Goal: Task Accomplishment & Management: Manage account settings

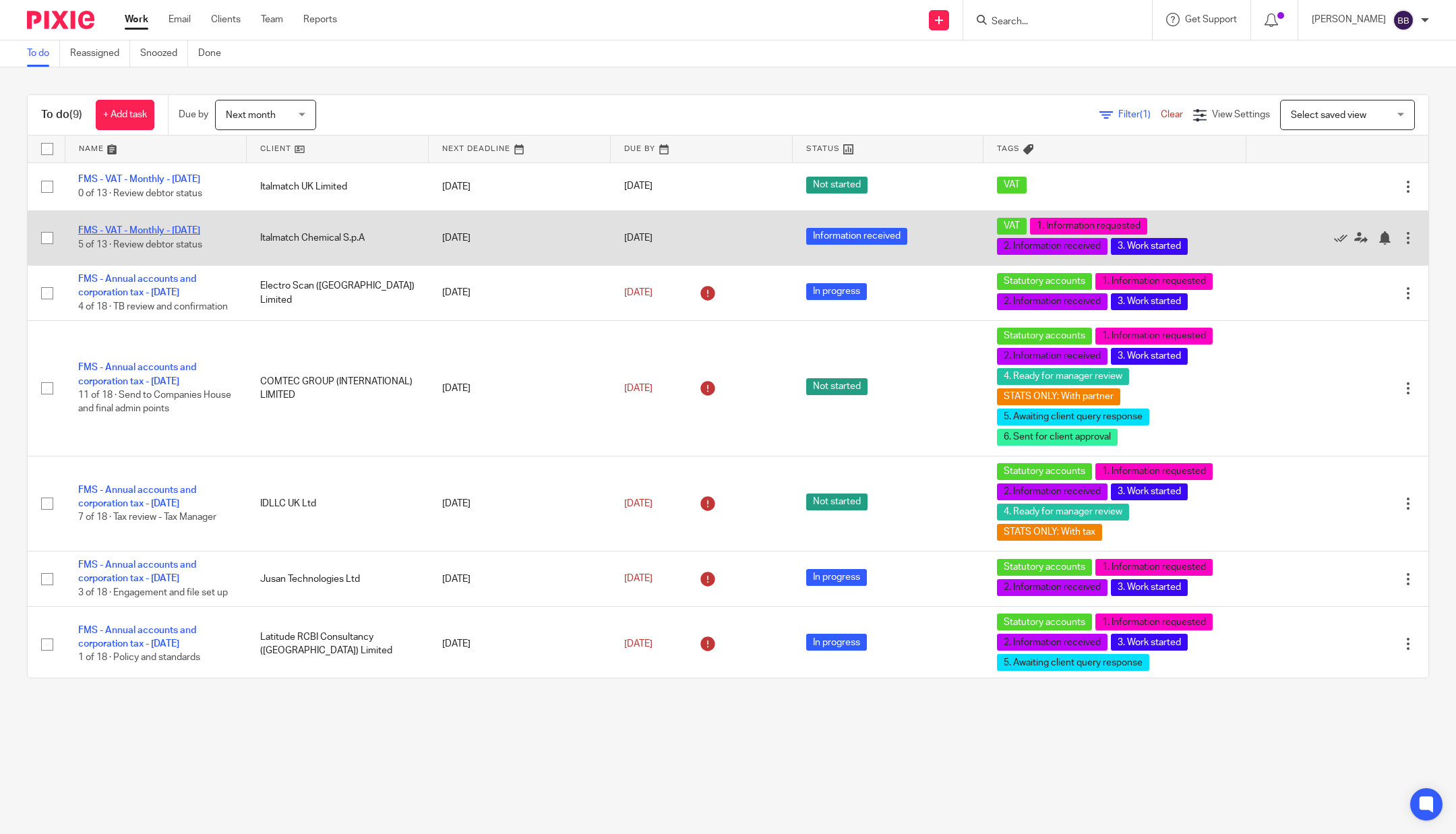
click at [154, 226] on link "FMS - VAT - Monthly - [DATE]" at bounding box center [139, 230] width 122 height 10
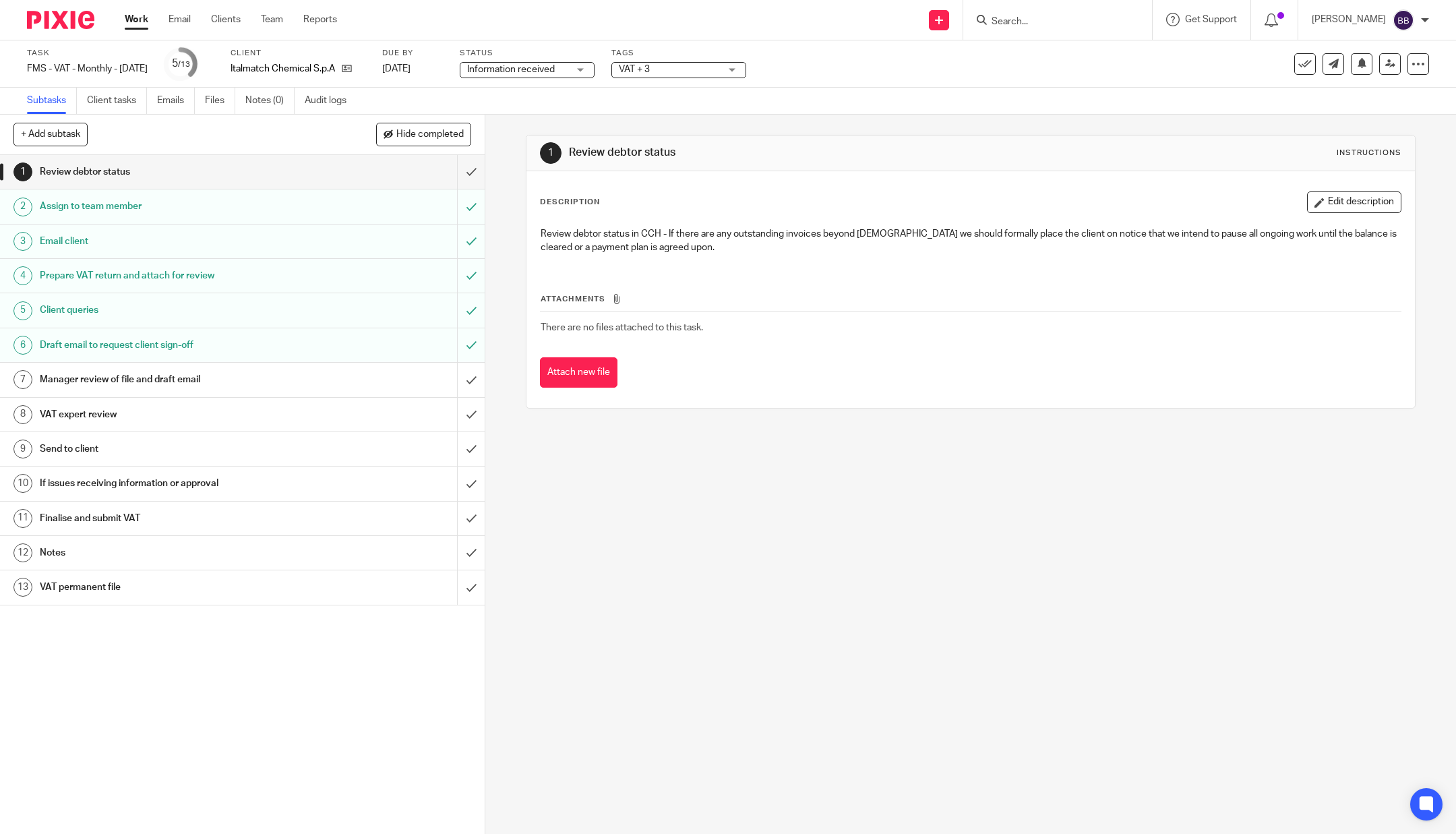
click at [324, 416] on div "VAT expert review" at bounding box center [242, 414] width 404 height 20
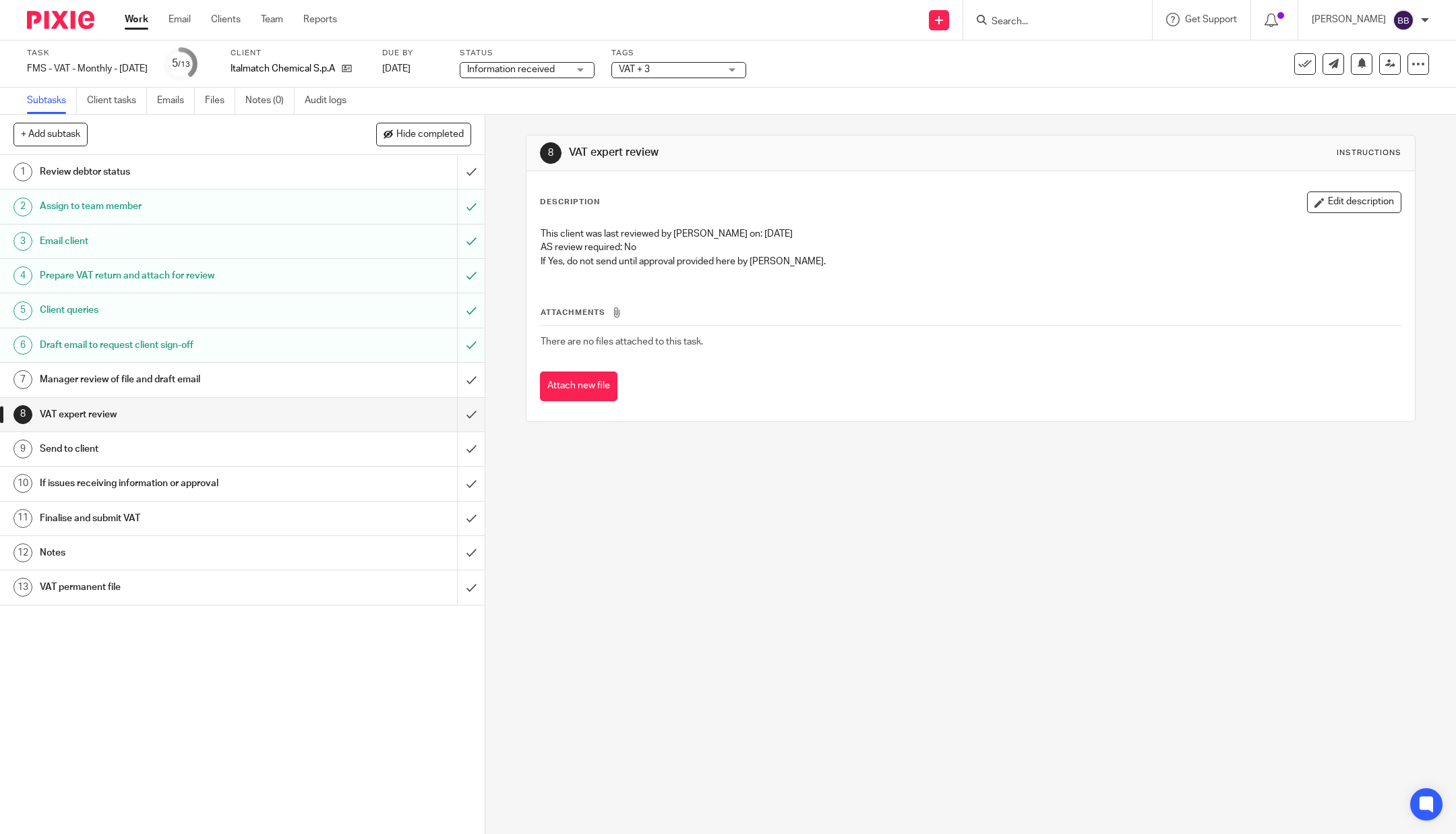
click at [311, 390] on link "7 Manager review of file and draft email" at bounding box center [228, 379] width 457 height 33
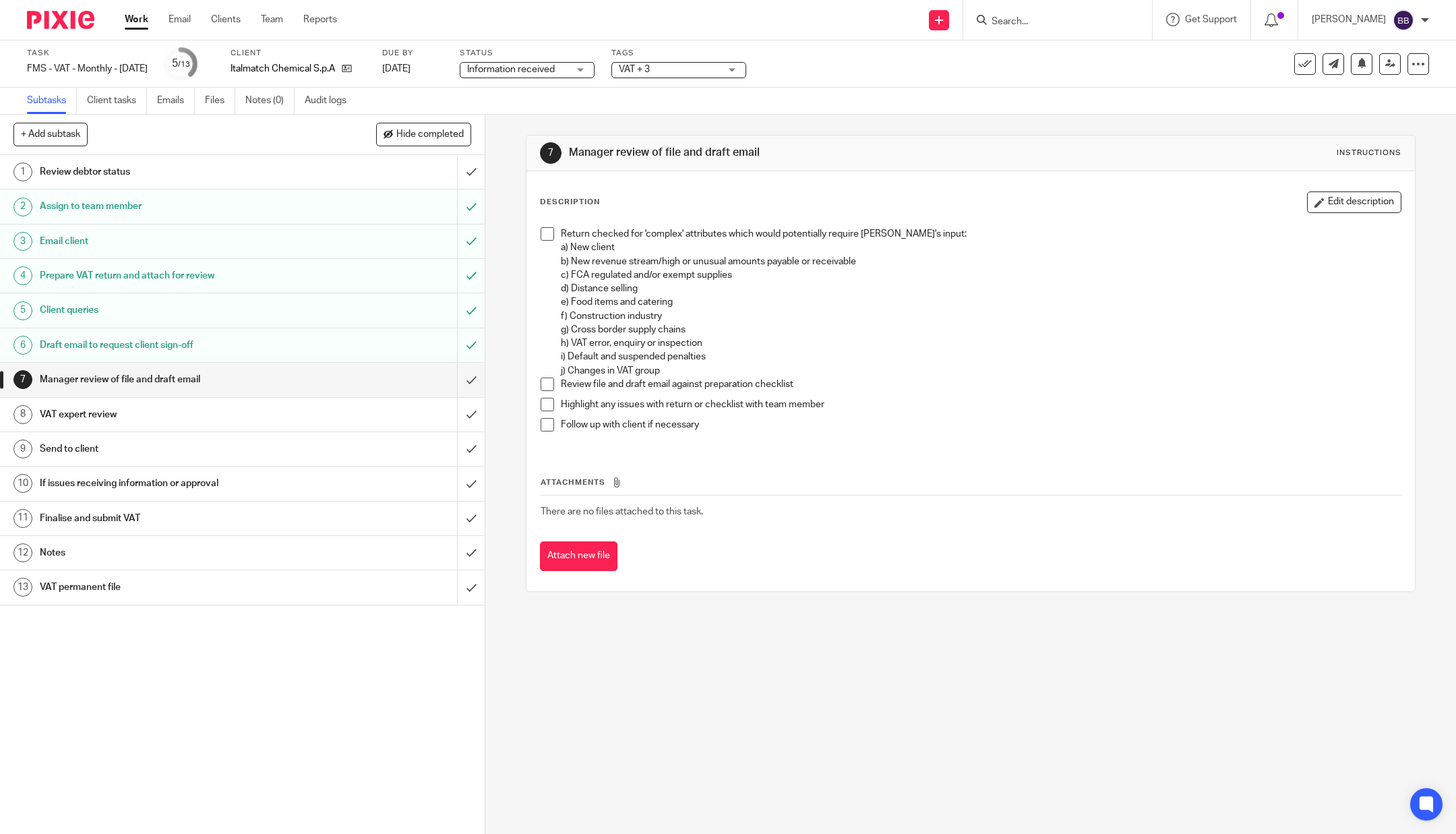
click at [541, 237] on span at bounding box center [547, 234] width 13 height 13
click at [541, 390] on span at bounding box center [547, 384] width 13 height 13
click at [1344, 192] on button "Edit description" at bounding box center [1354, 202] width 95 height 22
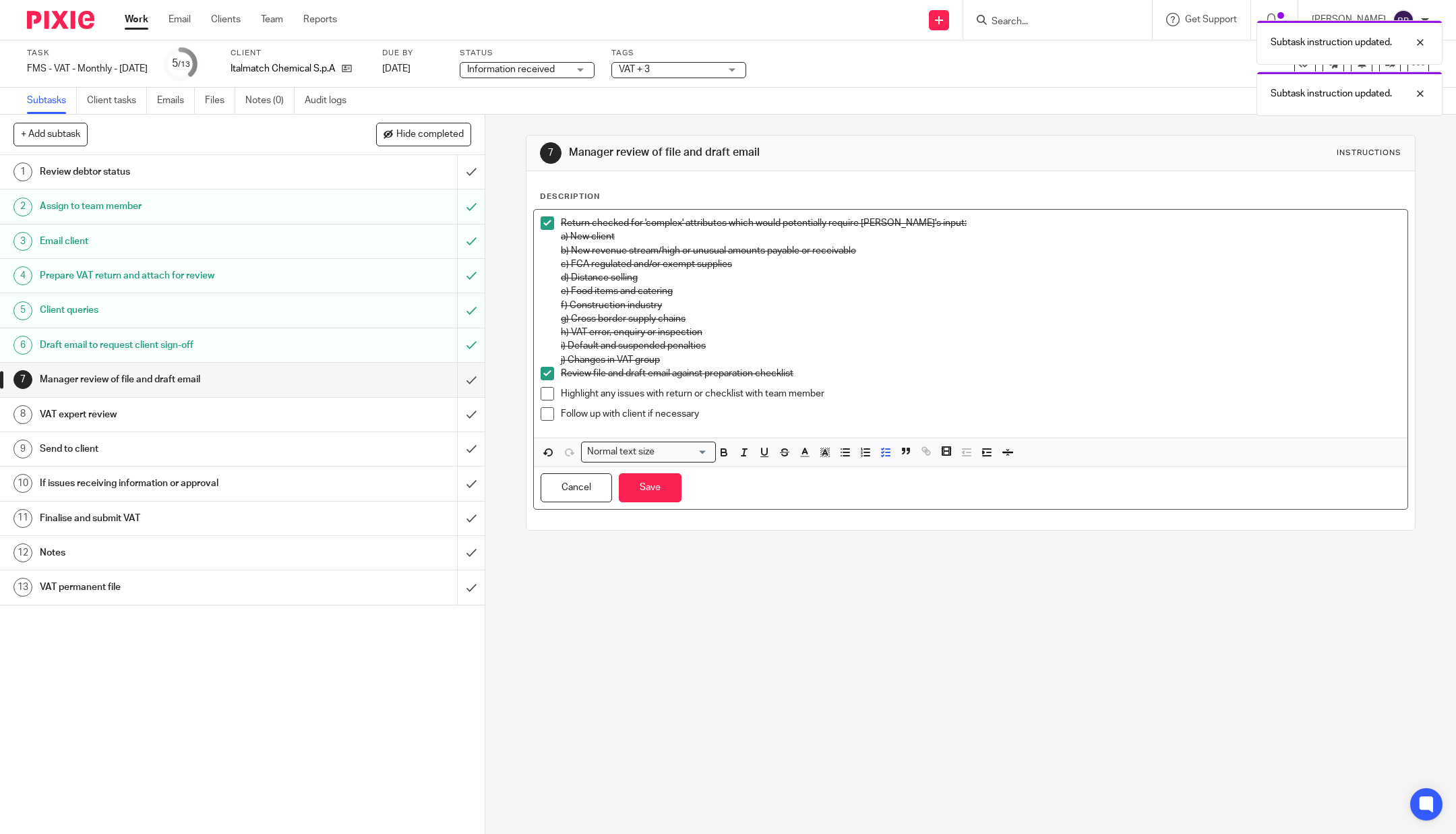
click at [839, 419] on p "Follow up with client if necessary" at bounding box center [980, 414] width 840 height 13
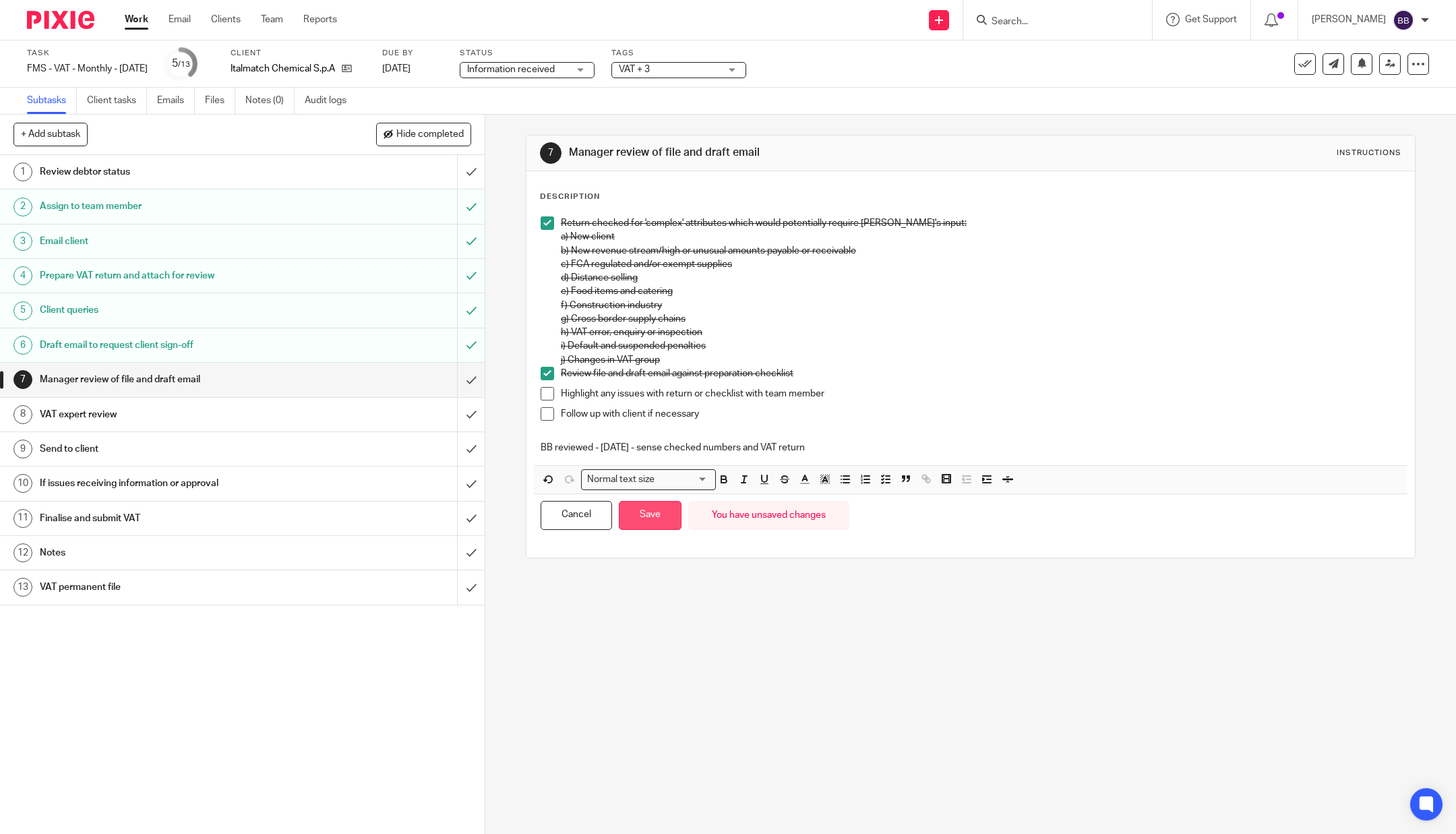
click at [632, 515] on button "Save" at bounding box center [651, 515] width 63 height 29
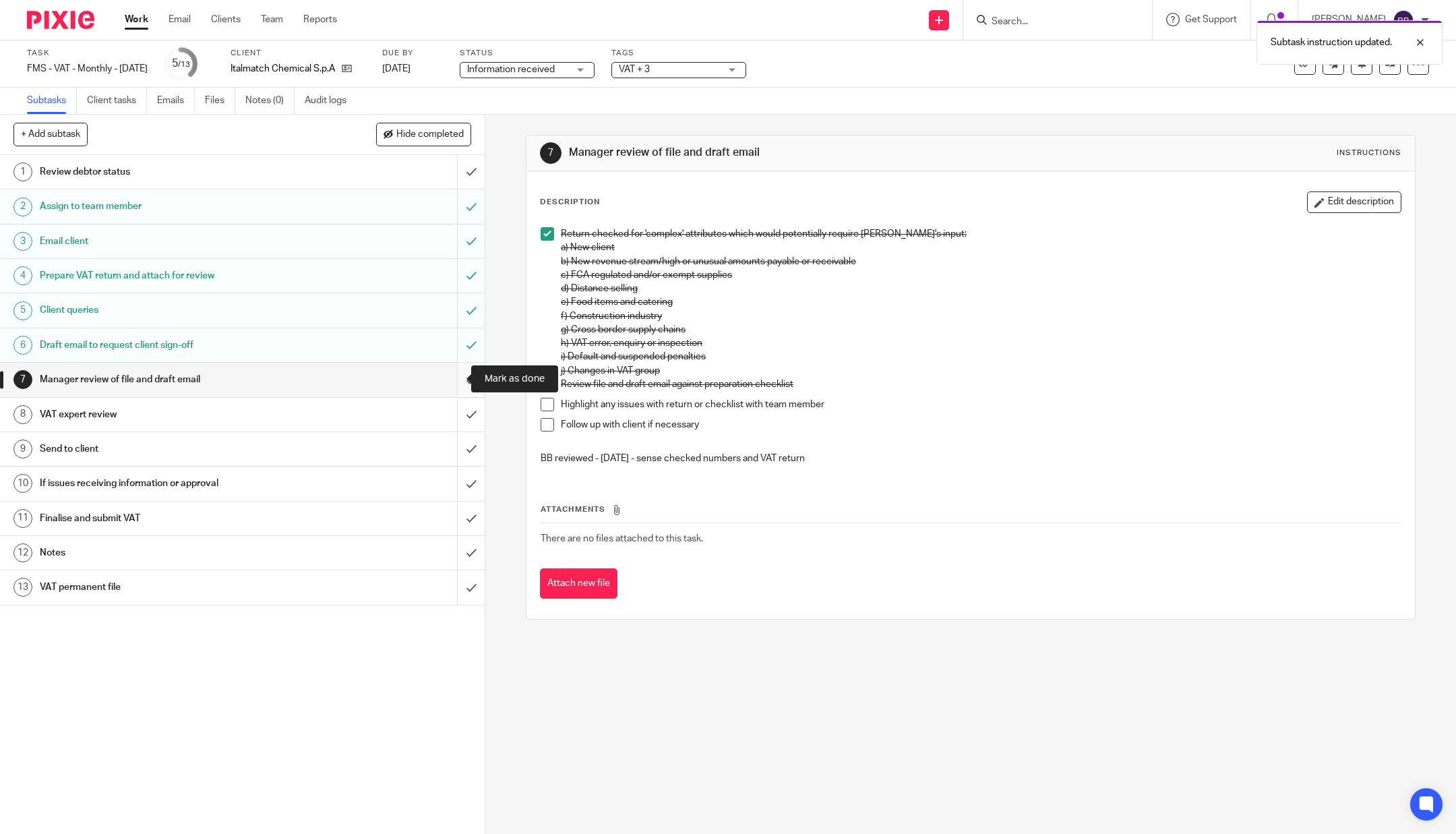
click at [454, 374] on input "submit" at bounding box center [242, 379] width 484 height 33
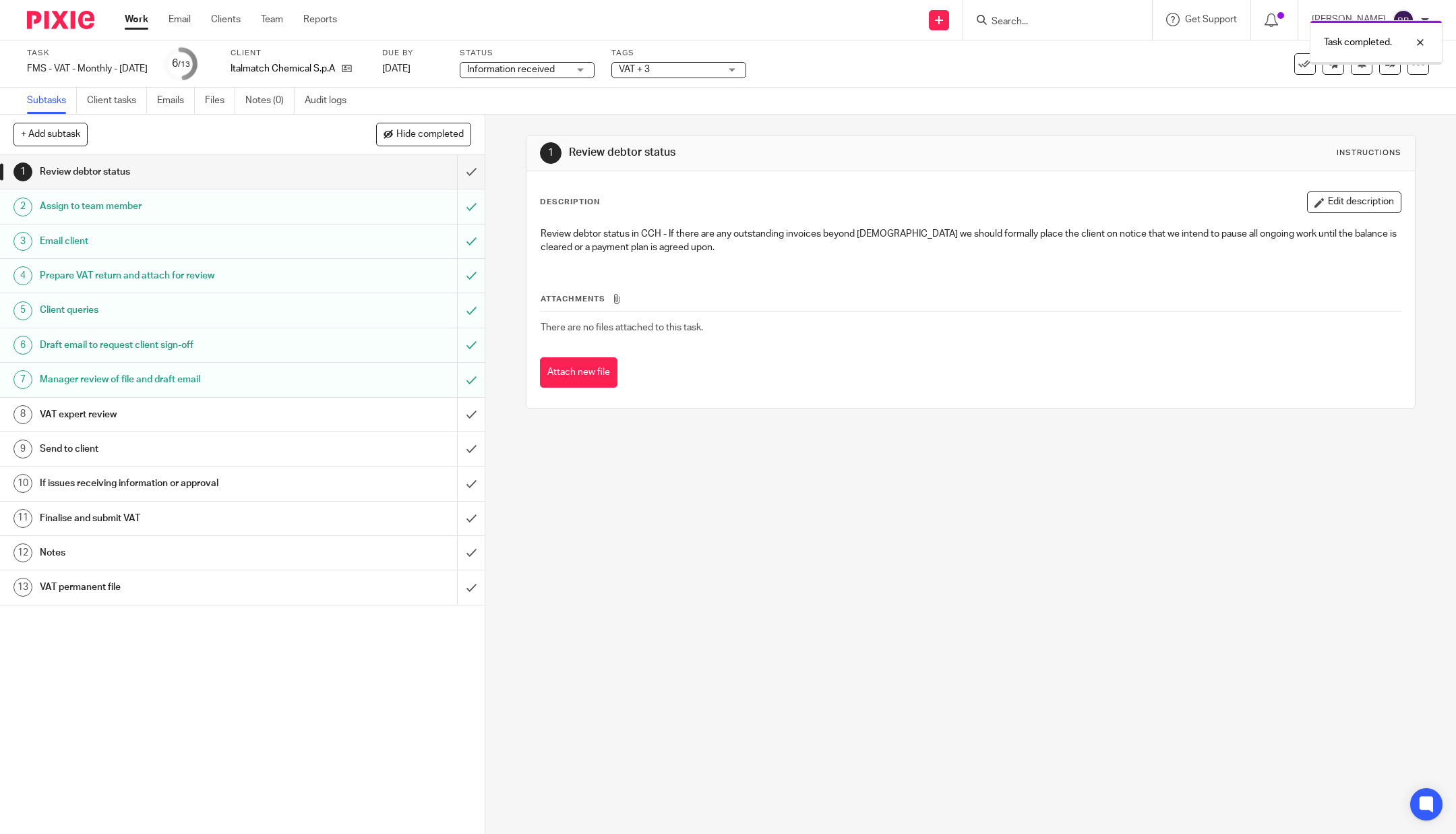
drag, startPoint x: 0, startPoint y: 0, endPoint x: 319, endPoint y: 339, distance: 465.5
click at [319, 339] on div "Draft email to request client sign-off" at bounding box center [242, 345] width 404 height 20
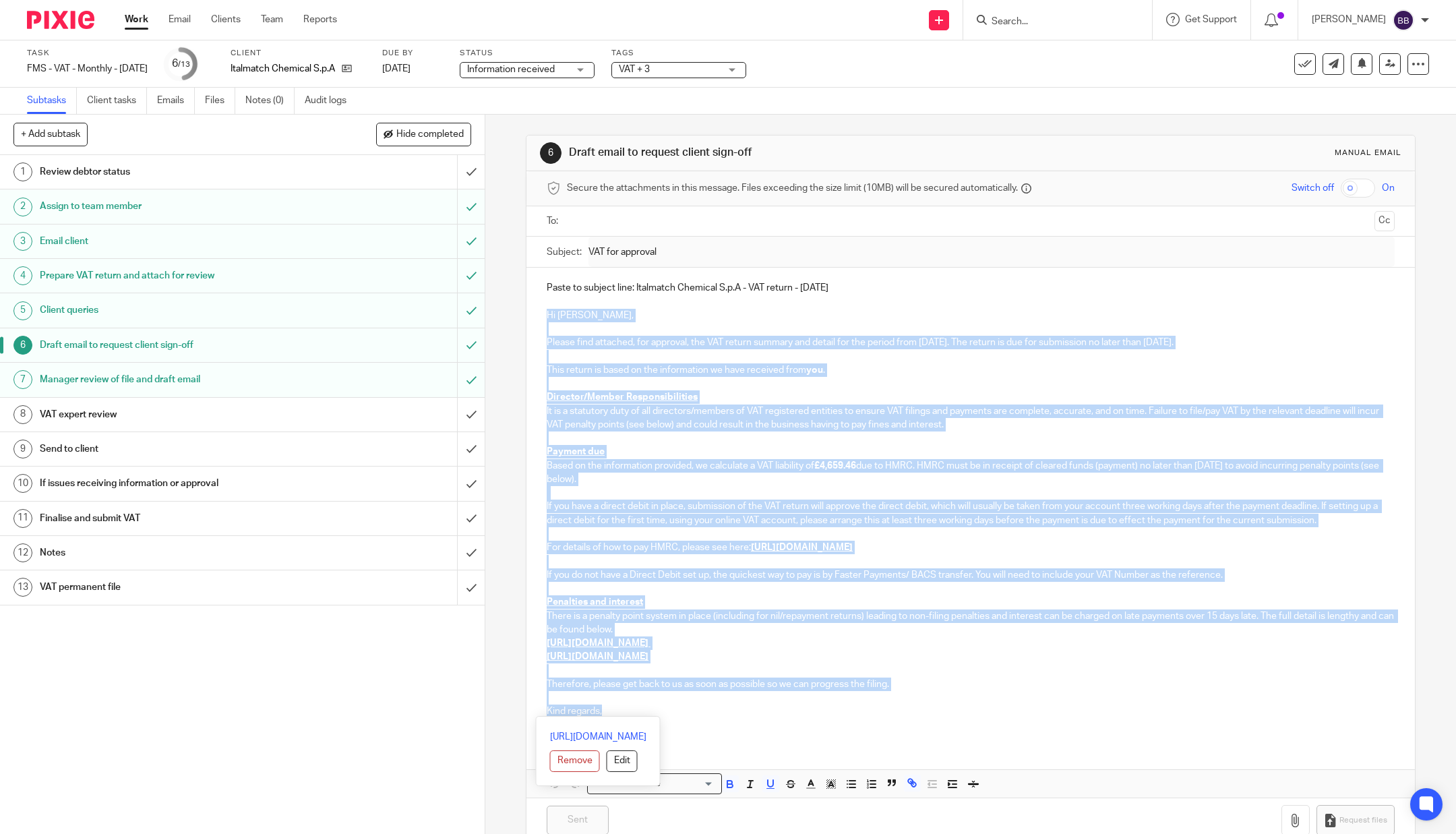
drag, startPoint x: 627, startPoint y: 712, endPoint x: 536, endPoint y: 317, distance: 405.3
click at [536, 317] on div "Paste to subject line: Italmatch Chemical S.p.A - VAT return - July 2024 Hi Pao…" at bounding box center [971, 504] width 889 height 475
copy div "Hi Paolo, Please find attached, for approval, the VAT return summary and detail…"
click at [285, 277] on h1 "Prepare VAT return and attach for review" at bounding box center [175, 275] width 269 height 20
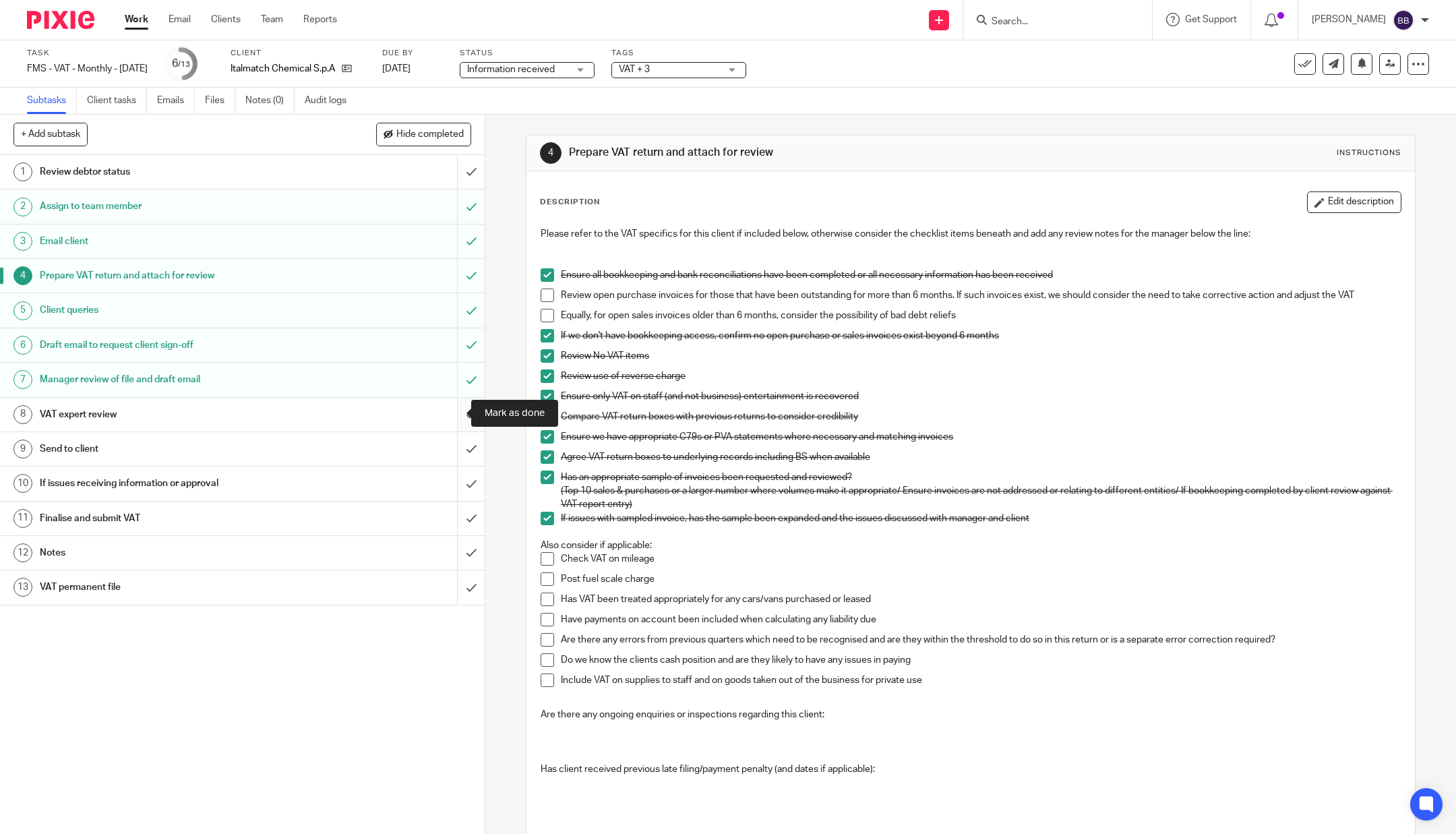
click at [444, 409] on input "submit" at bounding box center [242, 414] width 484 height 33
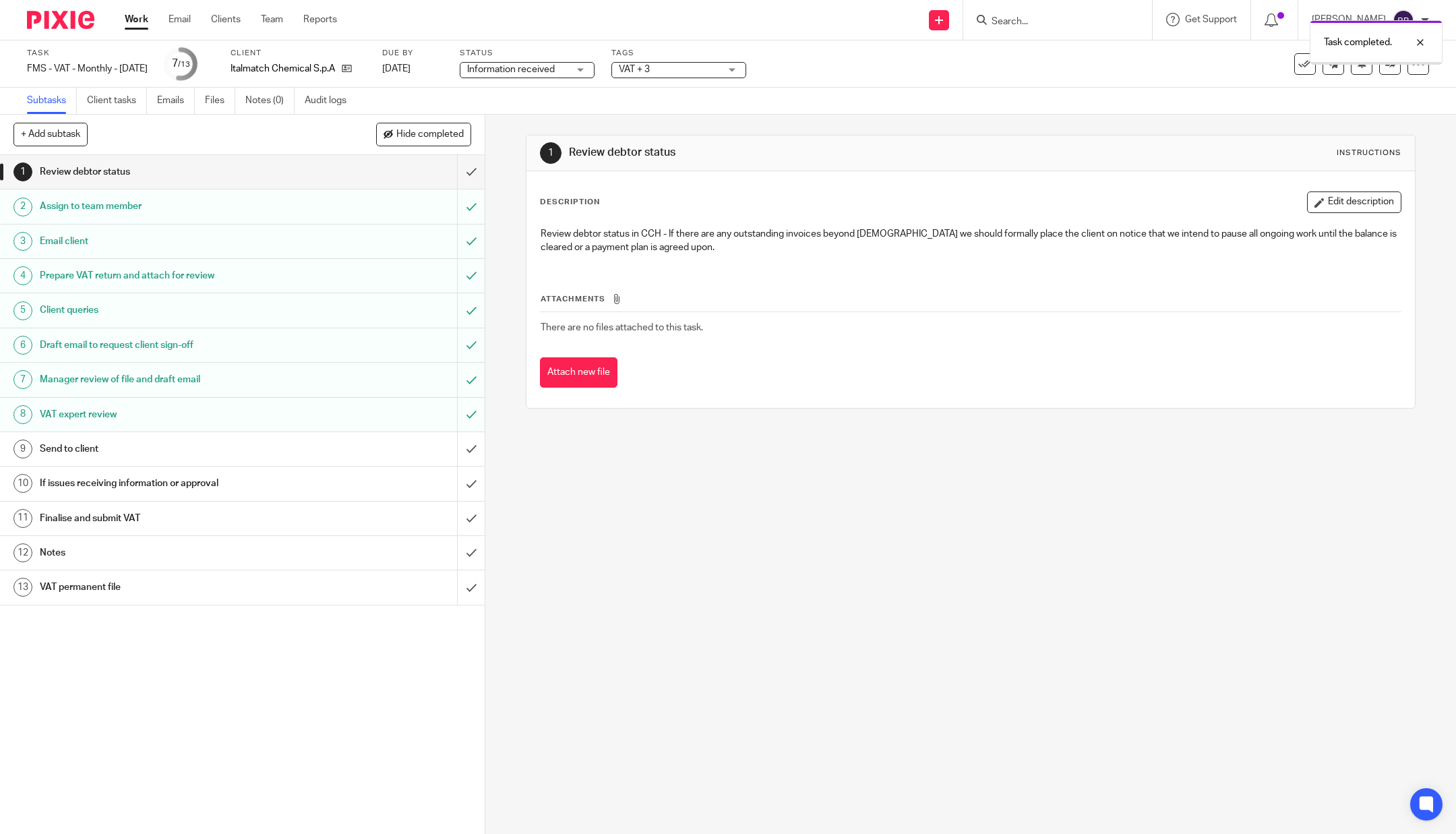
click at [463, 445] on input "submit" at bounding box center [242, 448] width 484 height 33
click at [585, 72] on div "Information received Information received" at bounding box center [526, 70] width 135 height 16
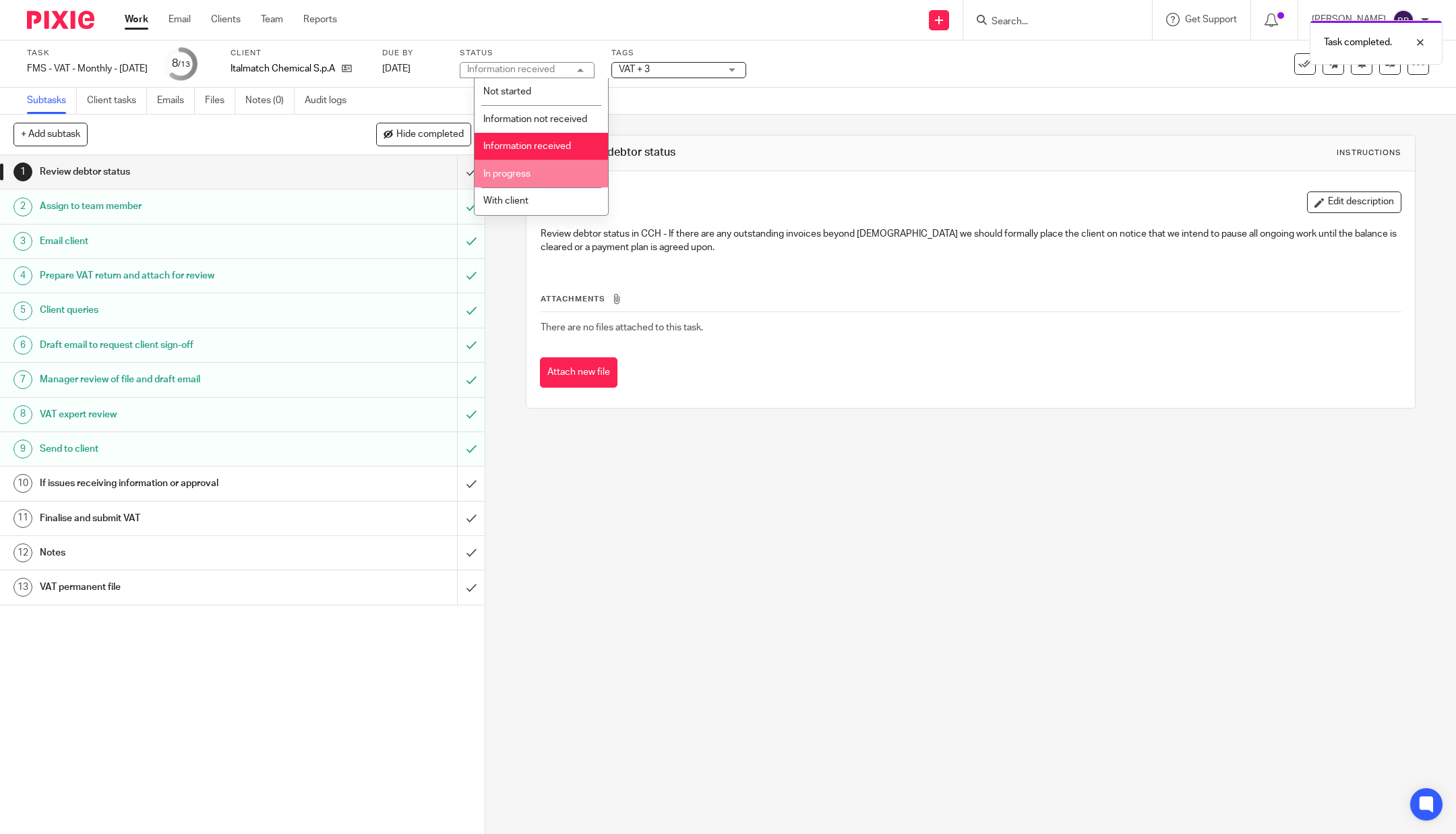
click at [546, 187] on li "In progress" at bounding box center [542, 173] width 134 height 28
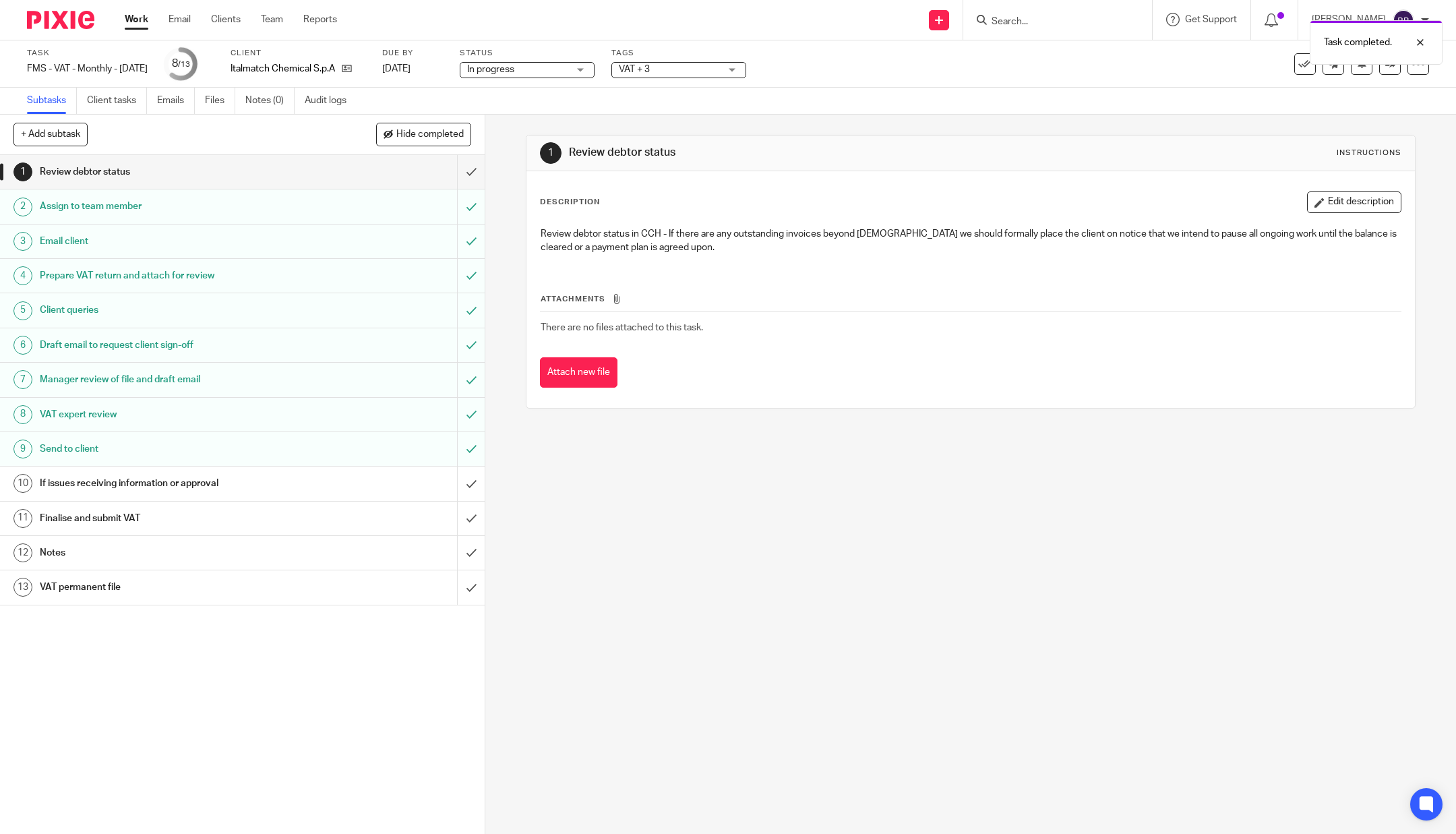
click at [567, 71] on span "In progress" at bounding box center [518, 70] width 101 height 14
click at [550, 209] on li "With client" at bounding box center [542, 201] width 134 height 28
click at [678, 65] on span "VAT + 3" at bounding box center [670, 70] width 101 height 14
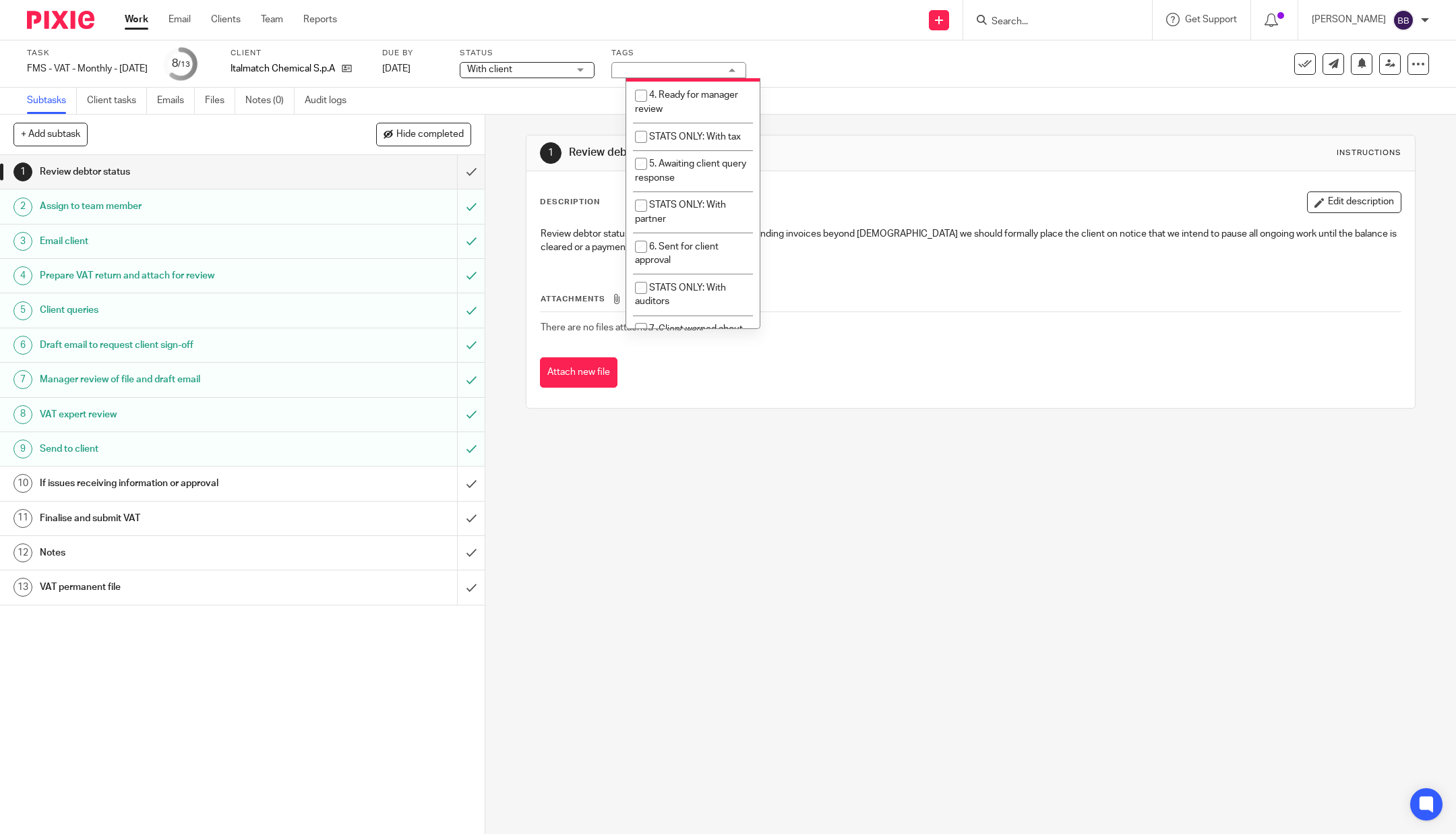
scroll to position [327, 0]
click at [682, 120] on li "4. Ready for manager review" at bounding box center [693, 99] width 134 height 41
checkbox input "true"
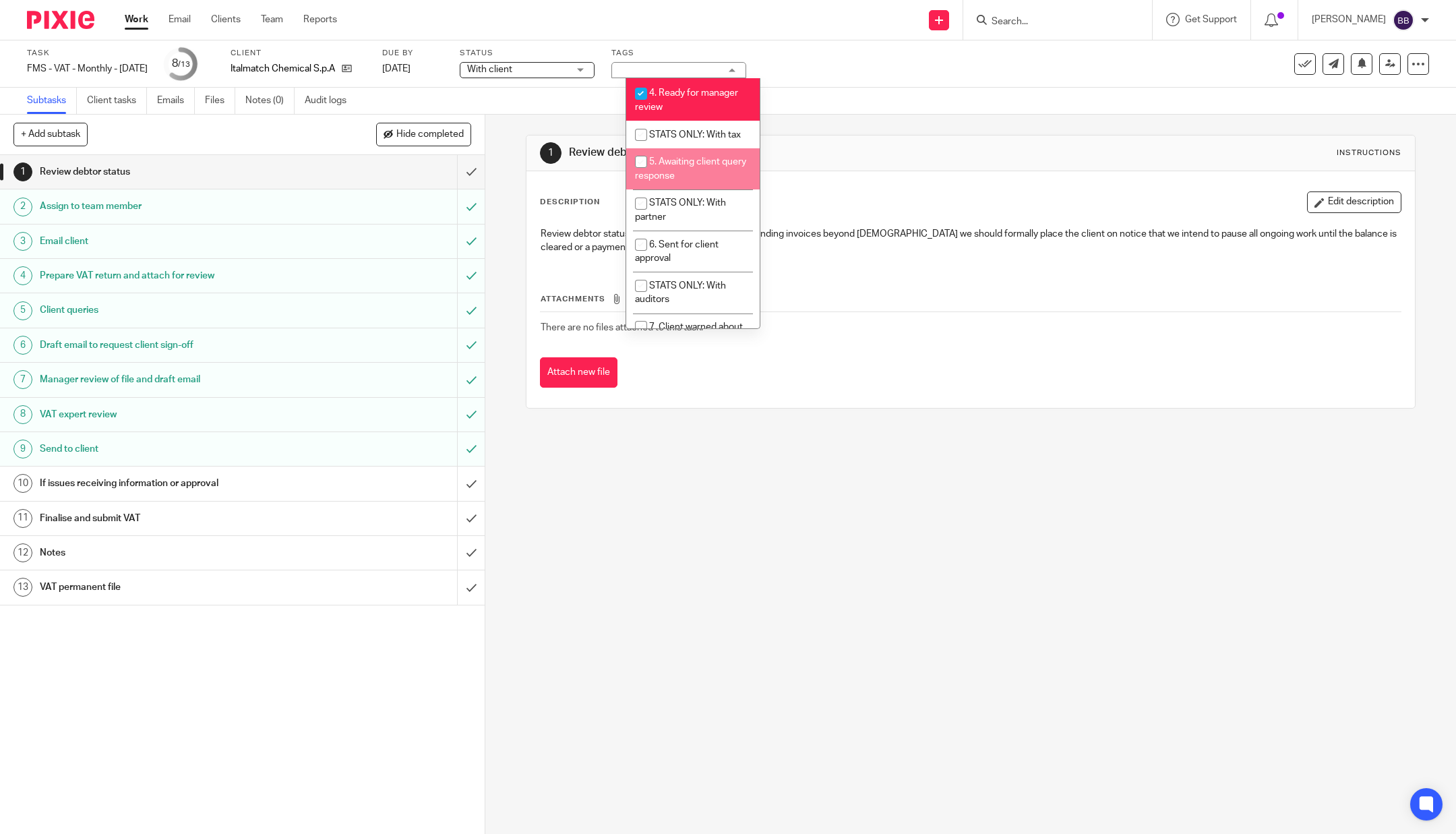
click at [701, 181] on span "5. Awaiting client query response" at bounding box center [691, 168] width 111 height 24
checkbox input "true"
click at [688, 264] on span "6. Sent for client approval" at bounding box center [676, 251] width 83 height 24
checkbox input "true"
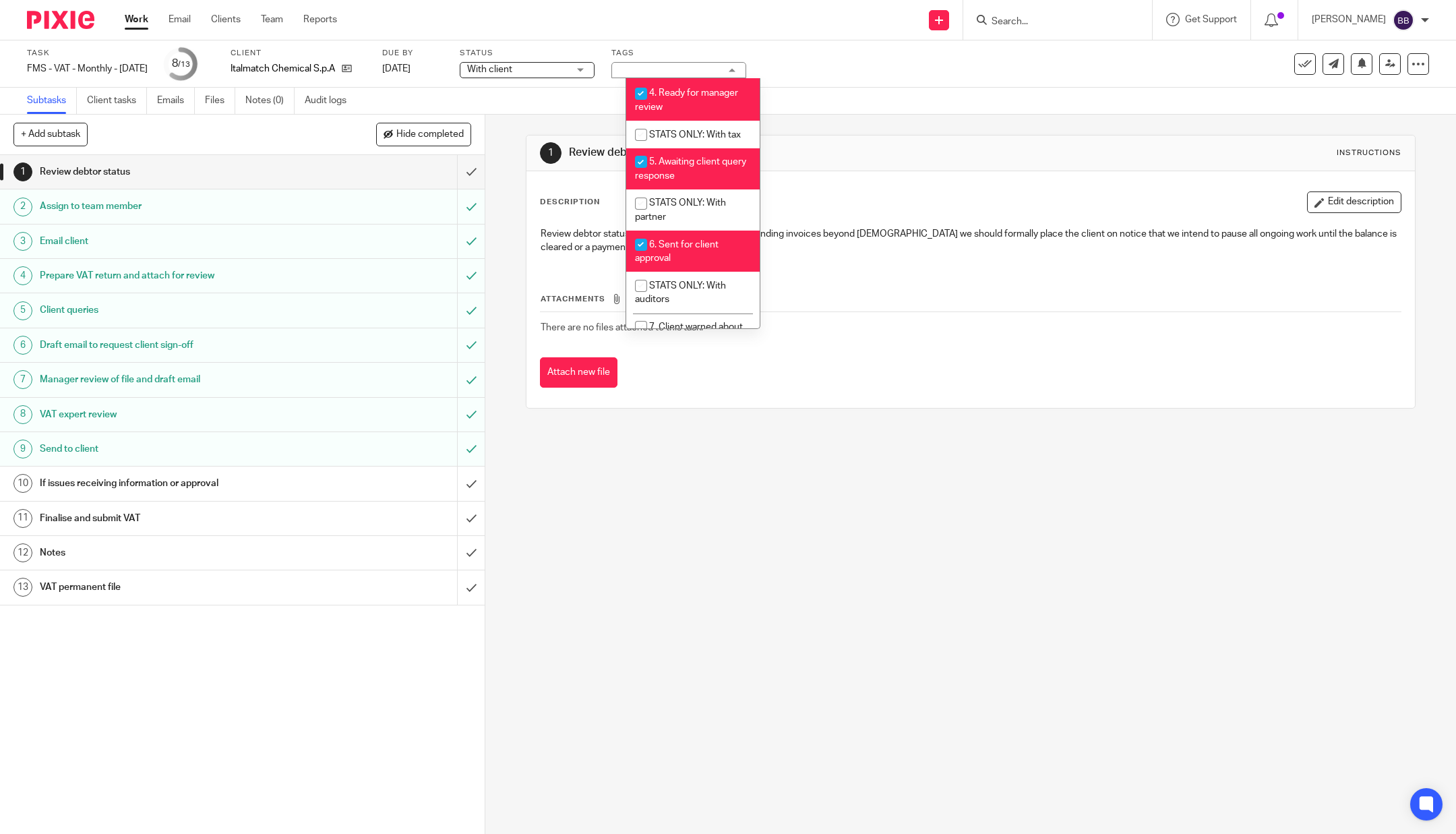
click at [526, 250] on div "Description Edit description Review debtor status in CCH - If there are any out…" at bounding box center [971, 289] width 889 height 237
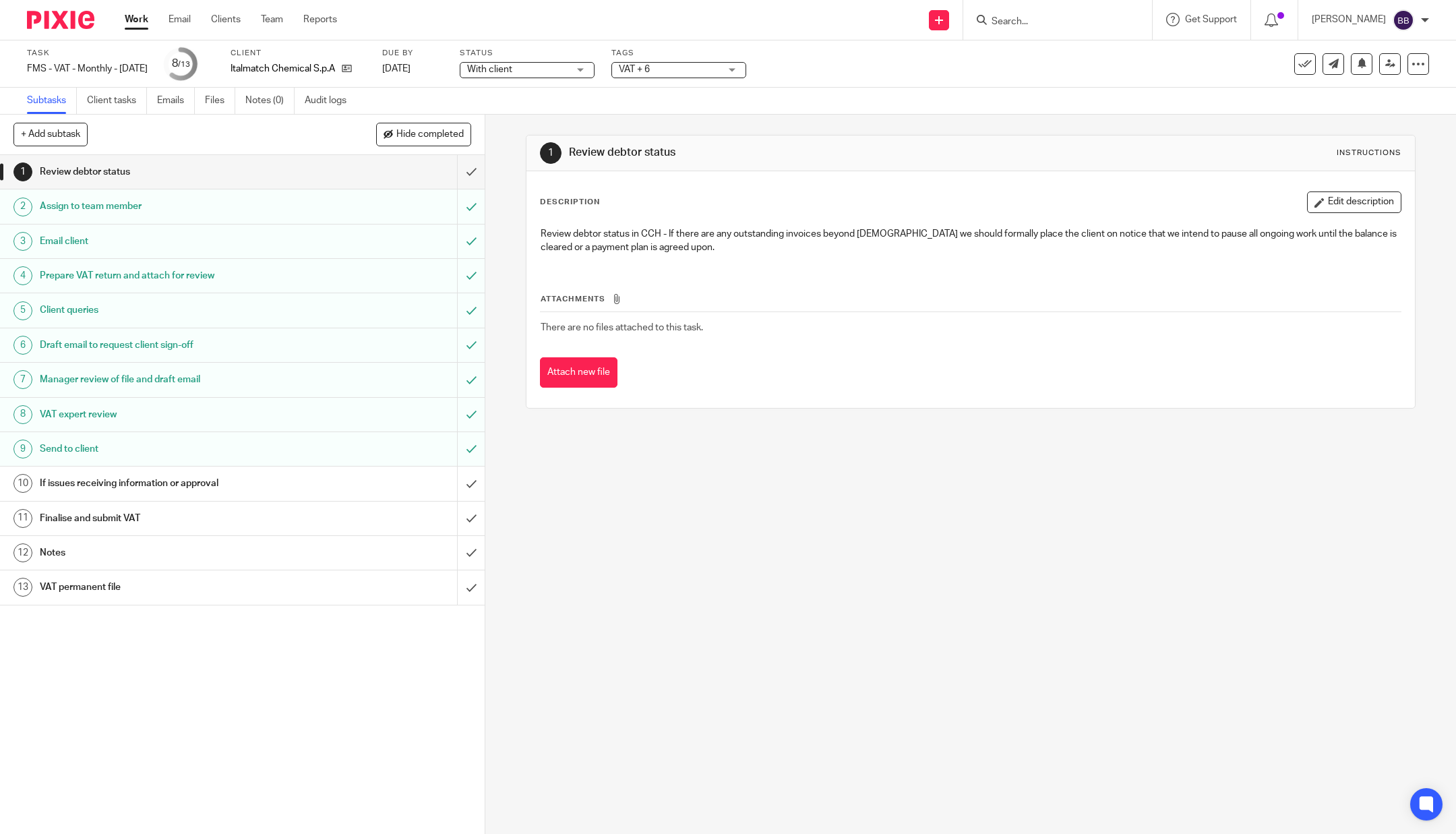
click at [63, 20] on img at bounding box center [60, 19] width 68 height 18
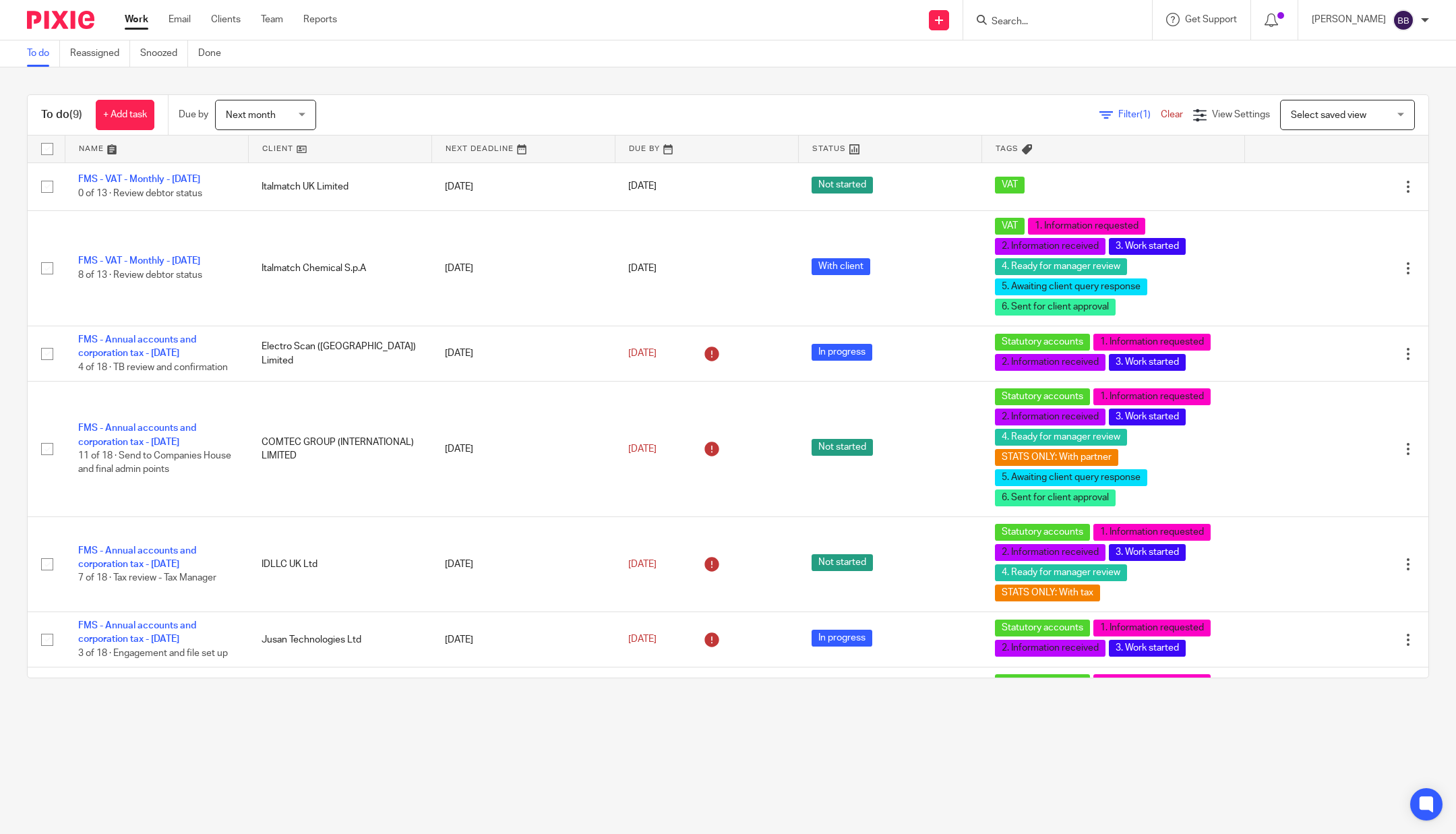
click at [1097, 63] on div "To do Reassigned Snoozed Done" at bounding box center [728, 53] width 1456 height 27
